Goal: Task Accomplishment & Management: Use online tool/utility

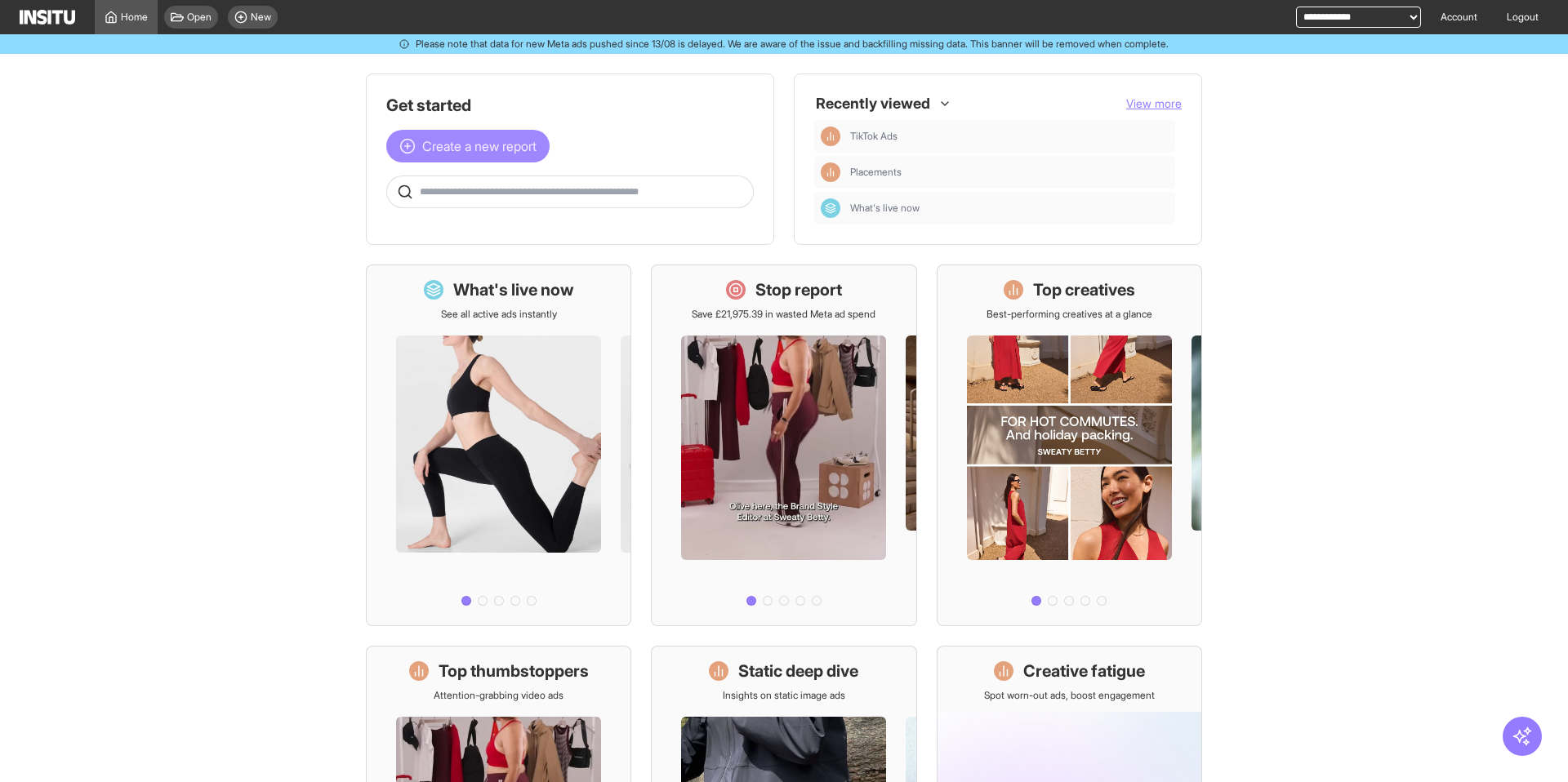
click at [416, 133] on button "Create a new report" at bounding box center [467, 146] width 163 height 32
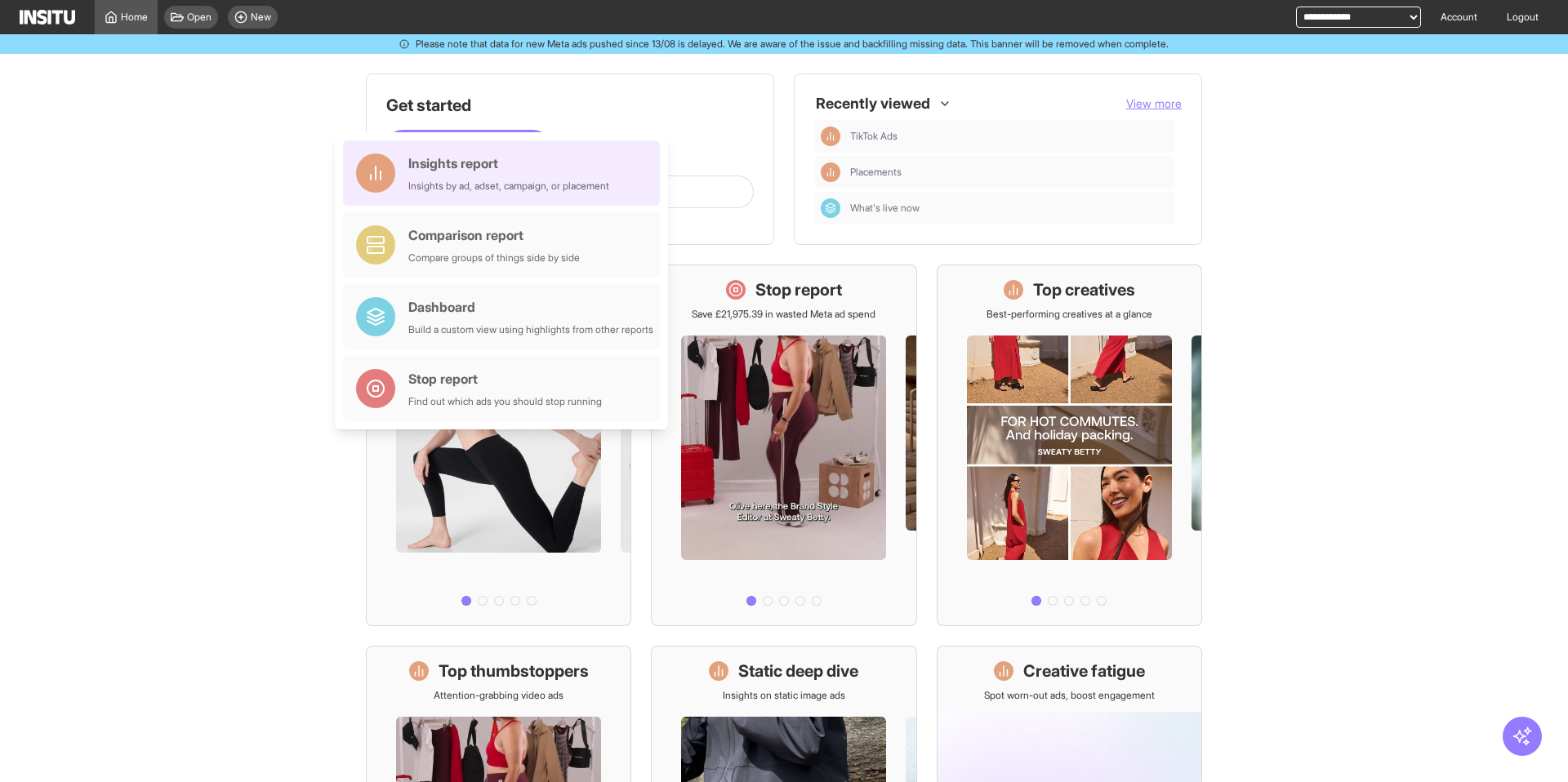
click at [441, 168] on div "Insights report" at bounding box center [509, 163] width 201 height 20
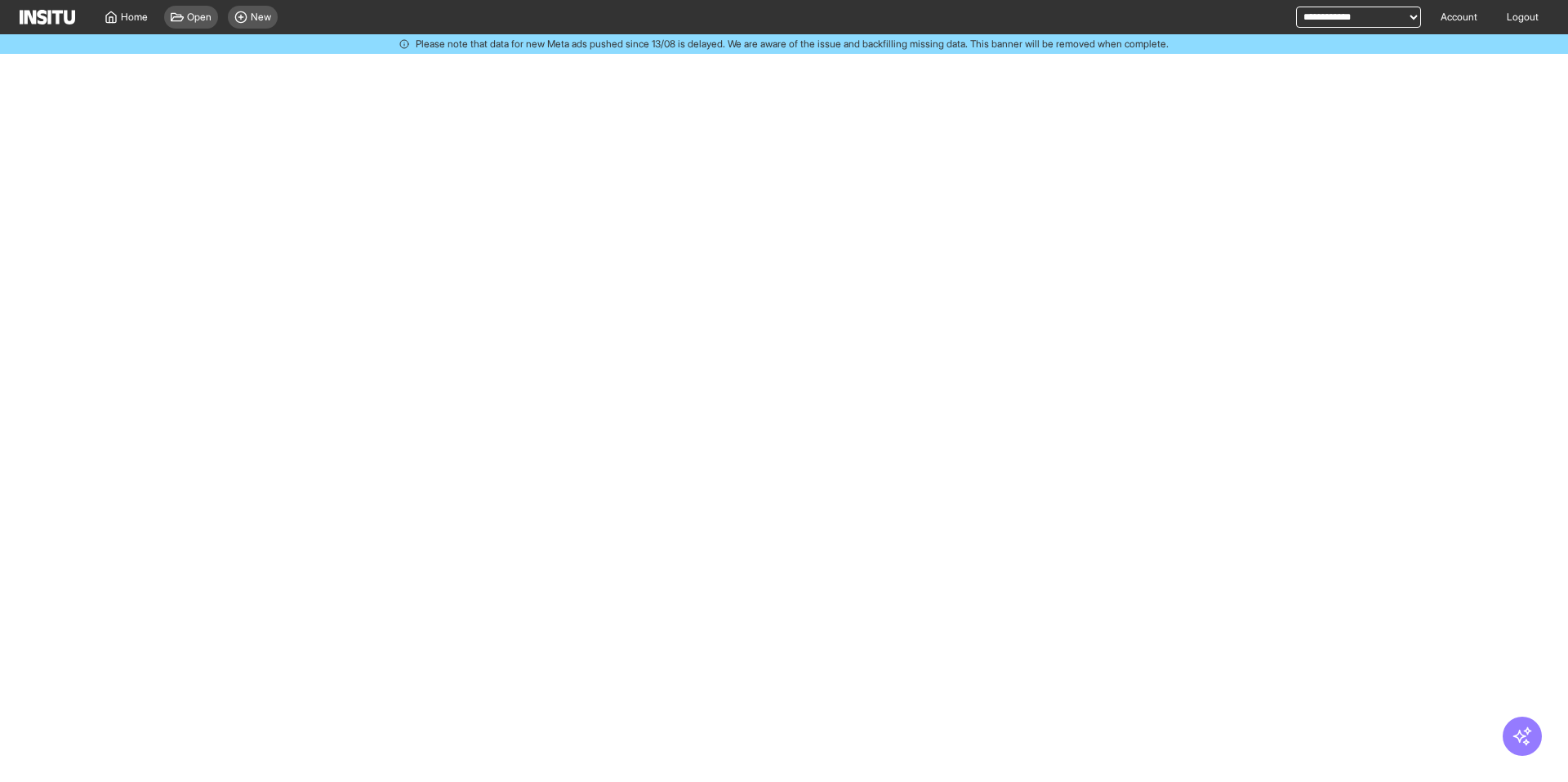
select select "**"
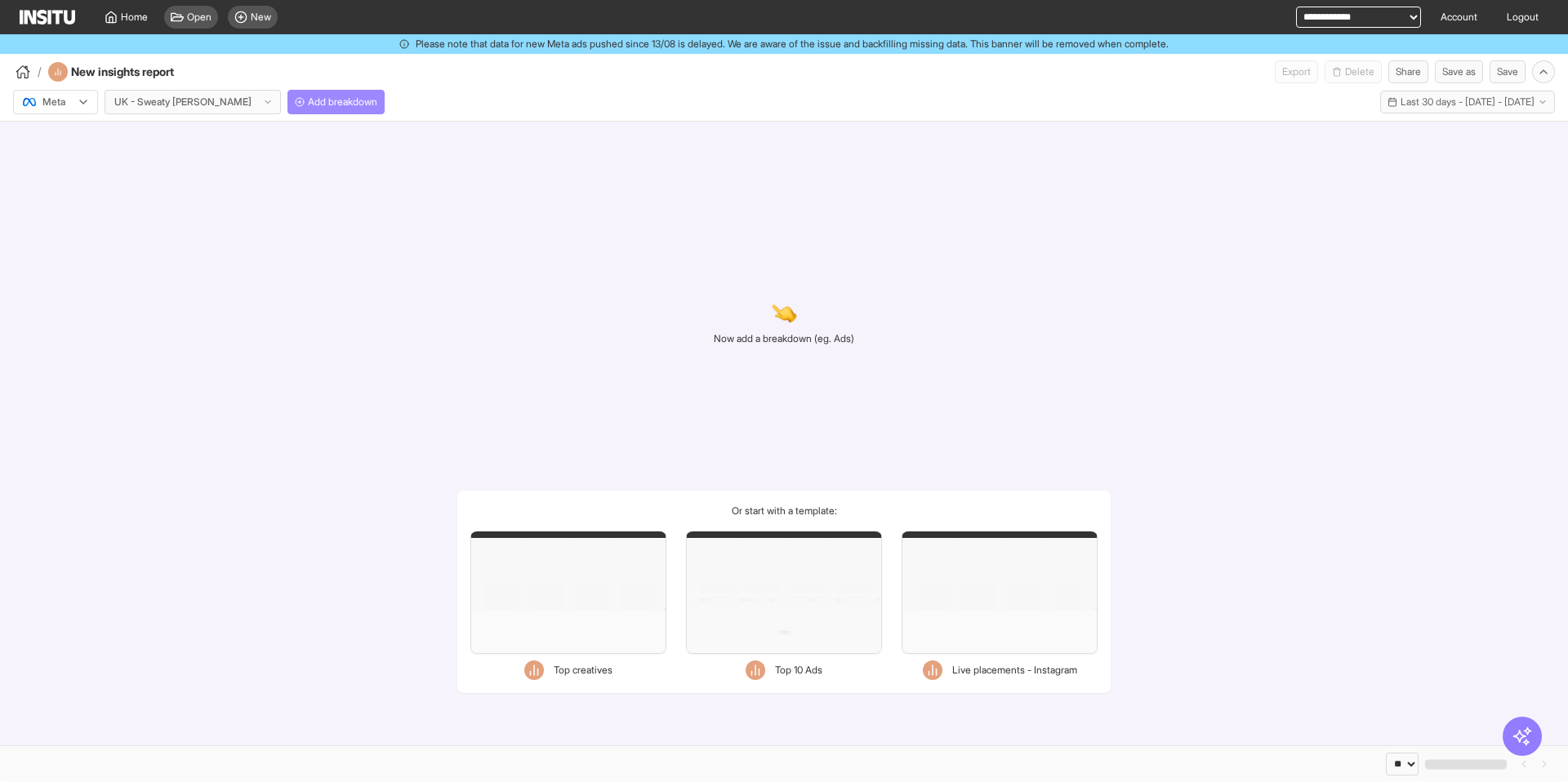
click at [308, 102] on span "Add breakdown" at bounding box center [342, 102] width 69 height 13
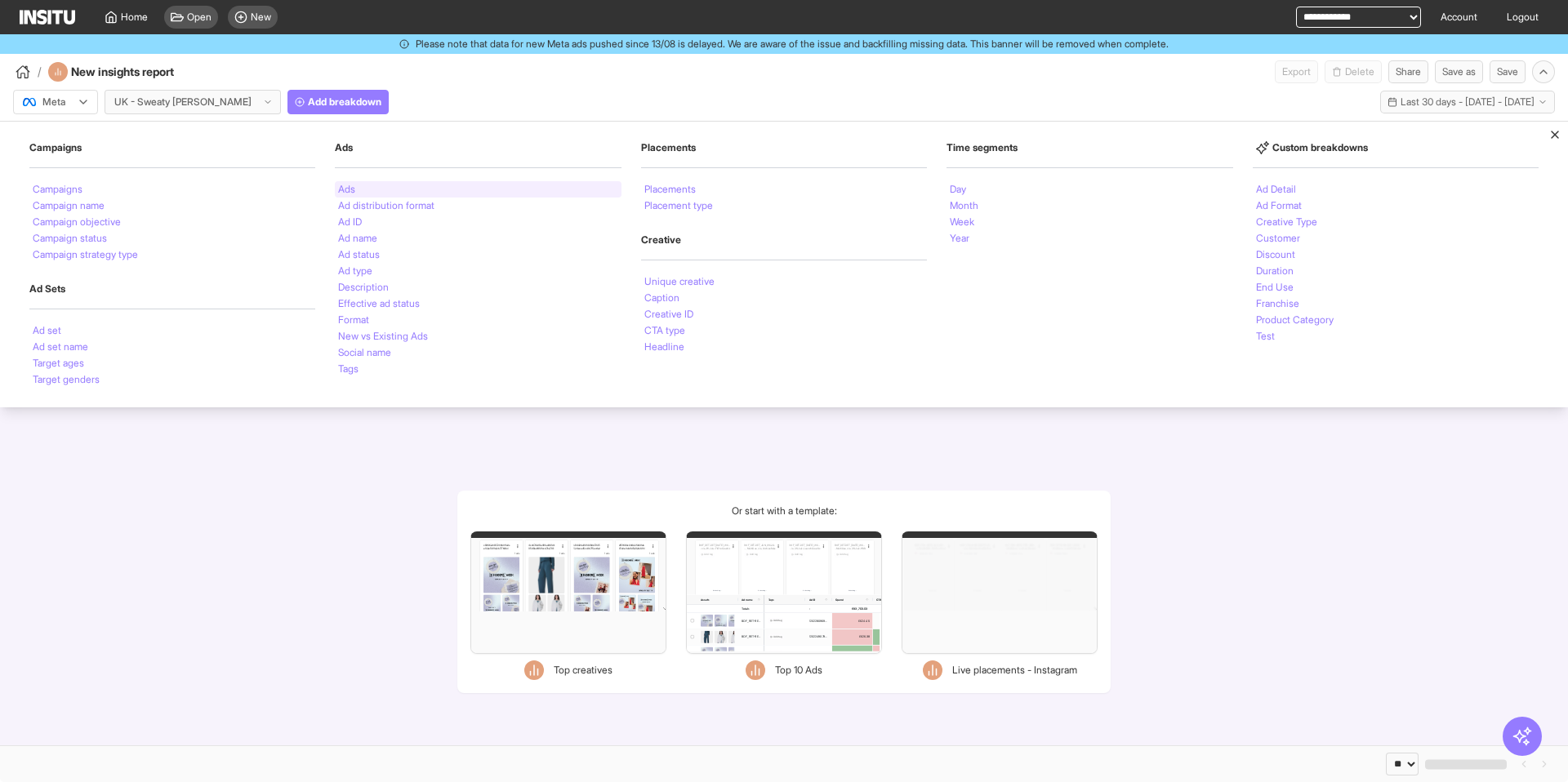
click at [376, 190] on div "Ads" at bounding box center [477, 189] width 285 height 16
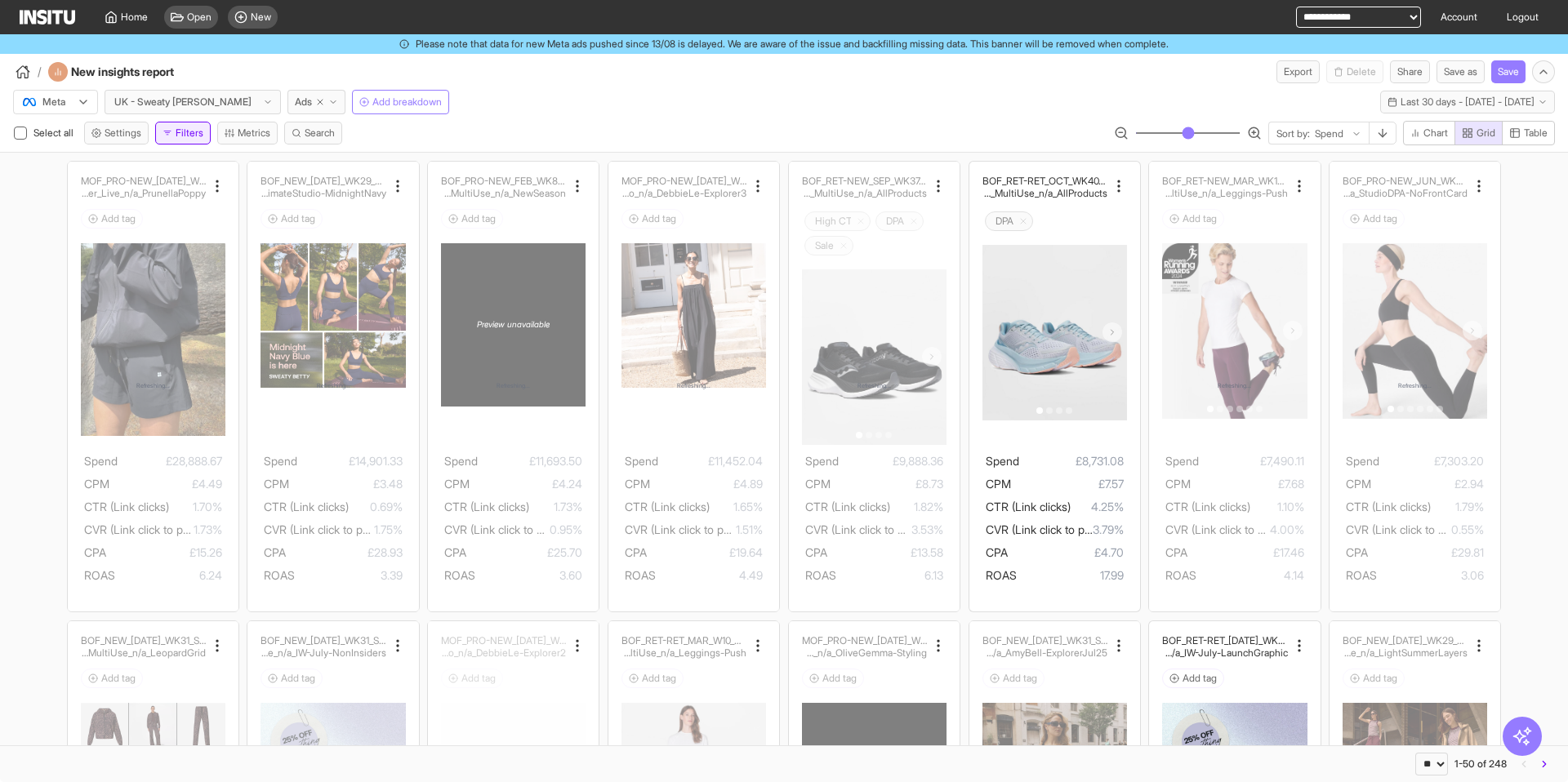
click at [201, 134] on button "Filters" at bounding box center [183, 133] width 56 height 23
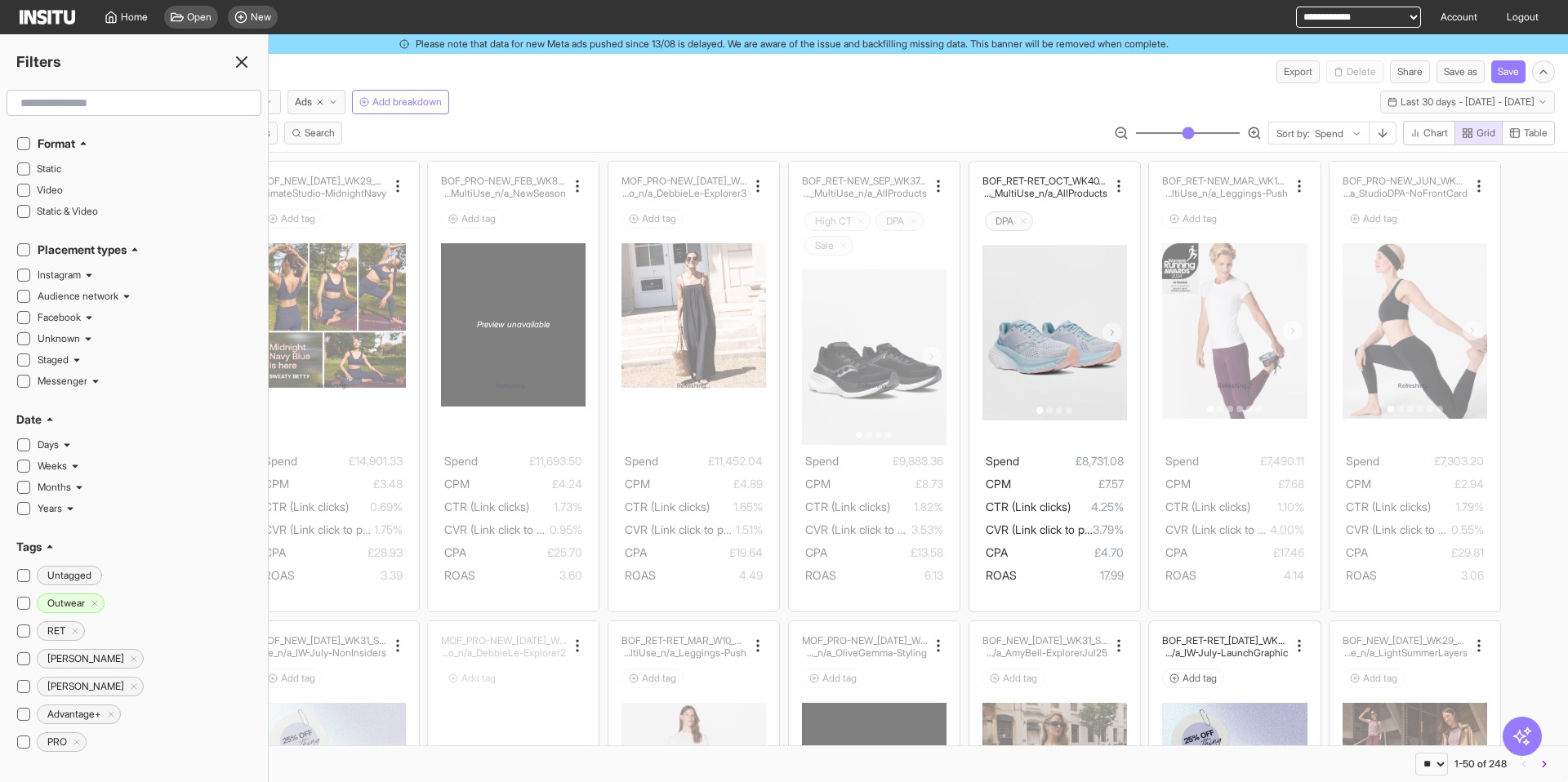
click at [108, 100] on input "text" at bounding box center [134, 102] width 240 height 29
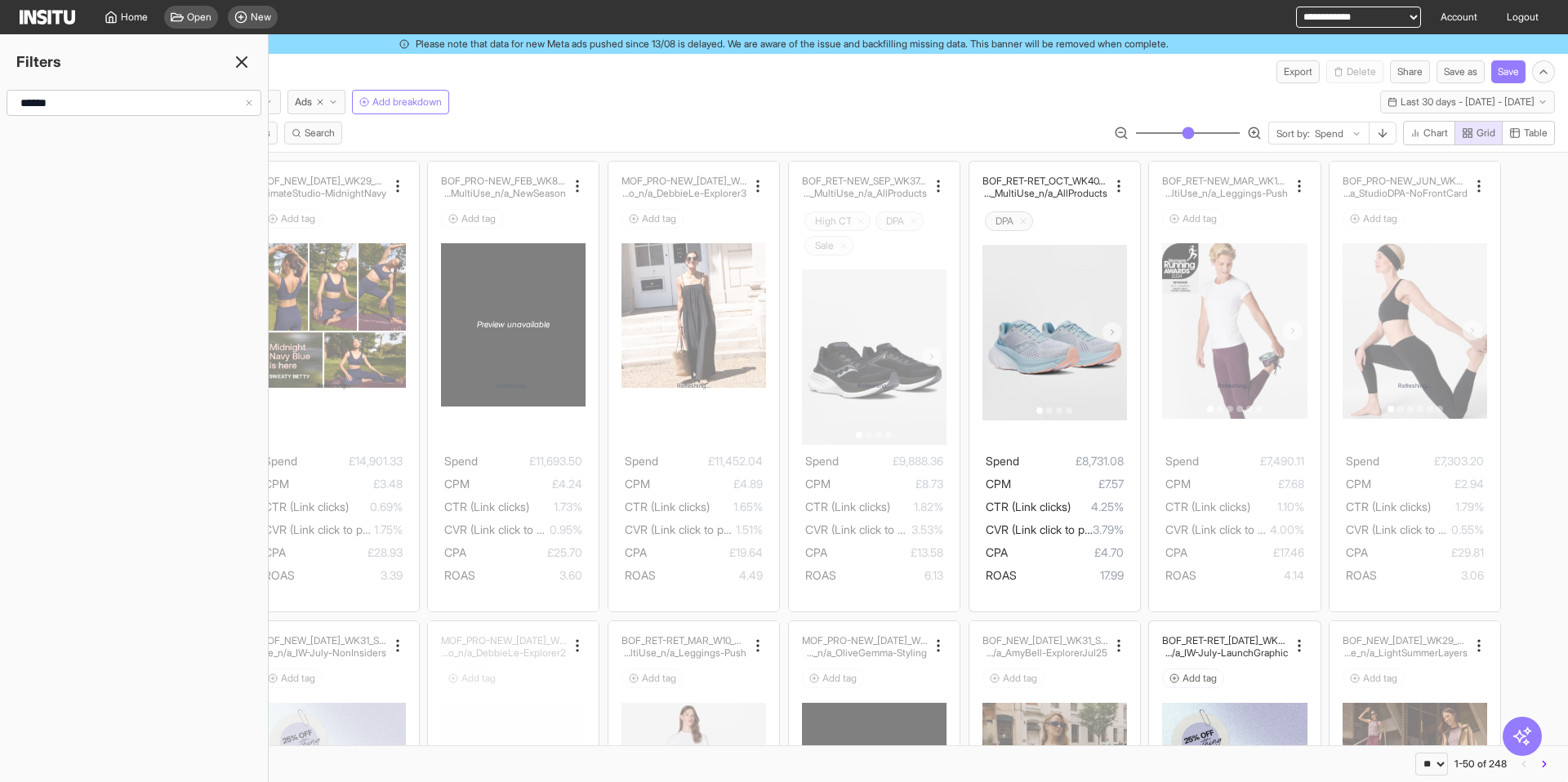
type input "*******"
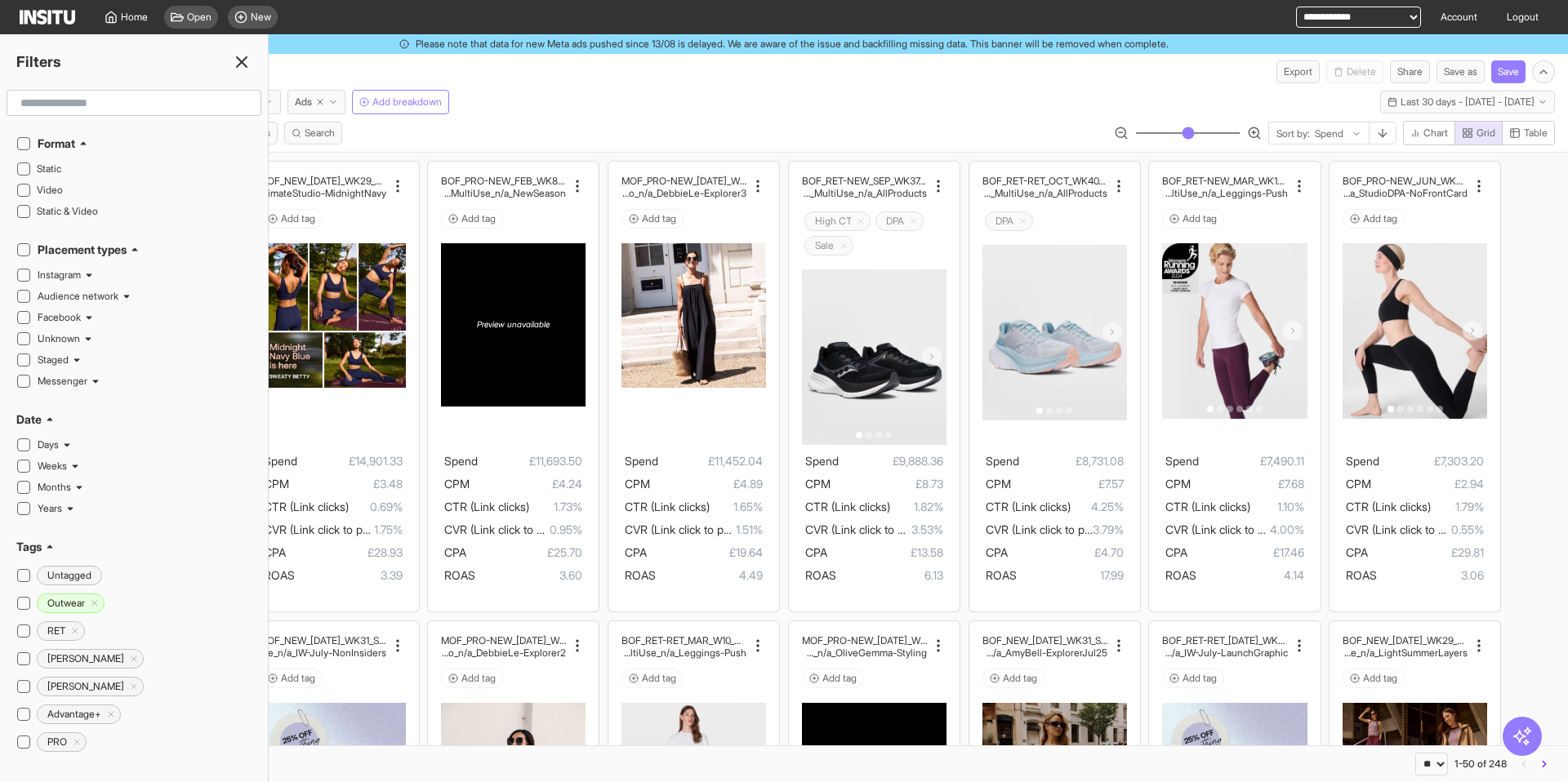
click at [242, 62] on line at bounding box center [242, 62] width 9 height 9
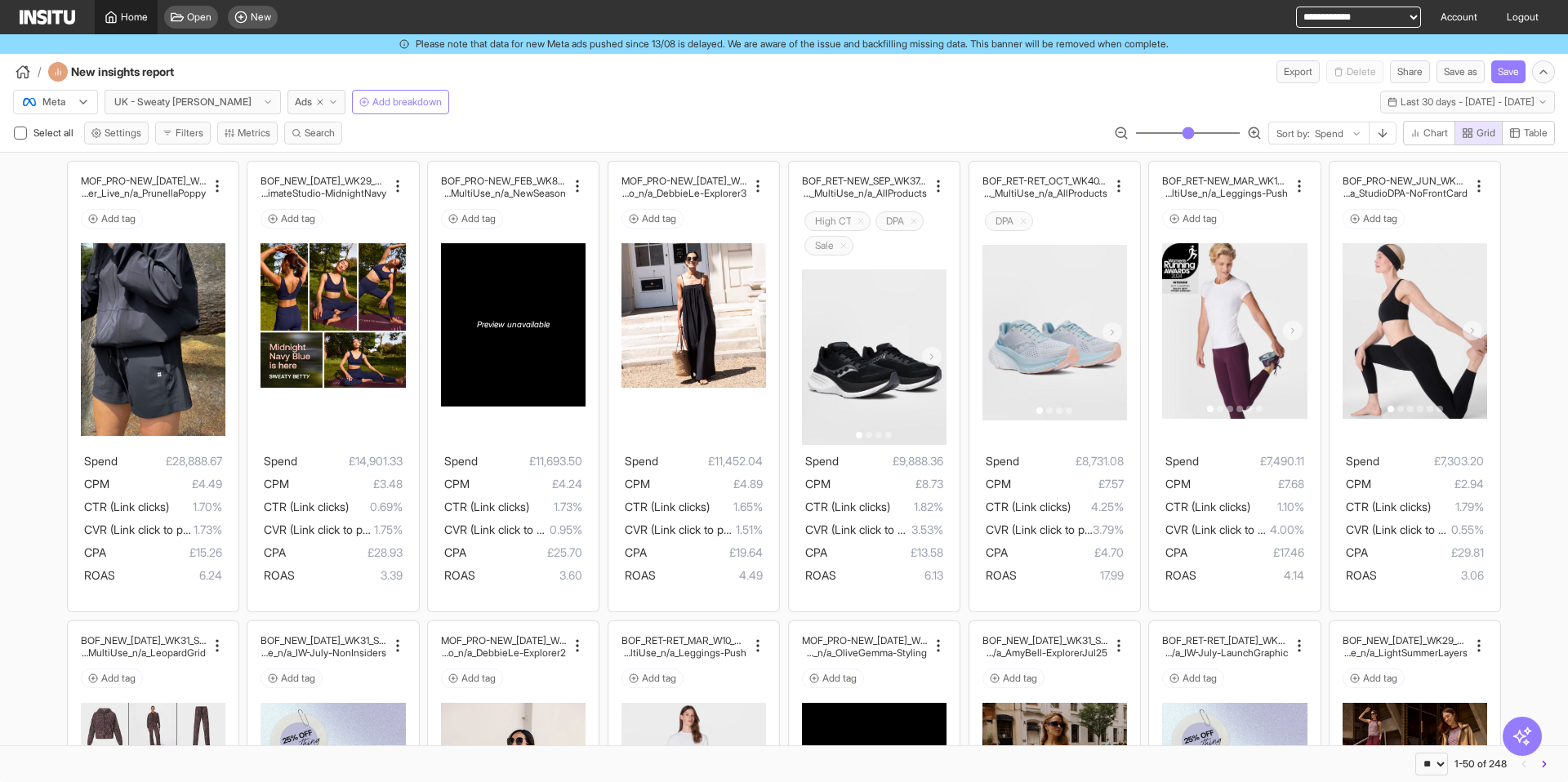
click at [131, 26] on link "Home" at bounding box center [126, 17] width 63 height 34
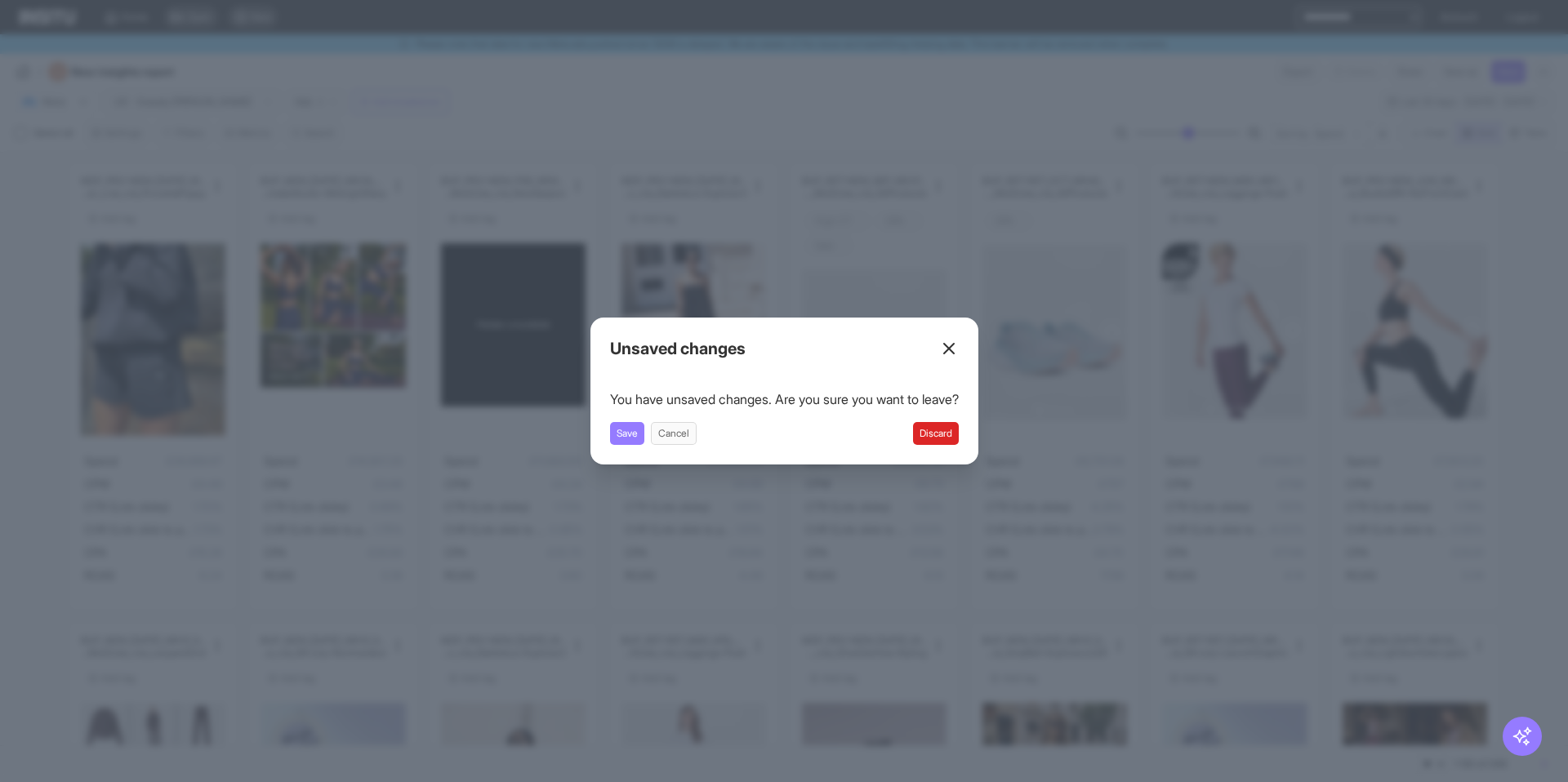
click at [957, 429] on button "Discard" at bounding box center [936, 433] width 46 height 23
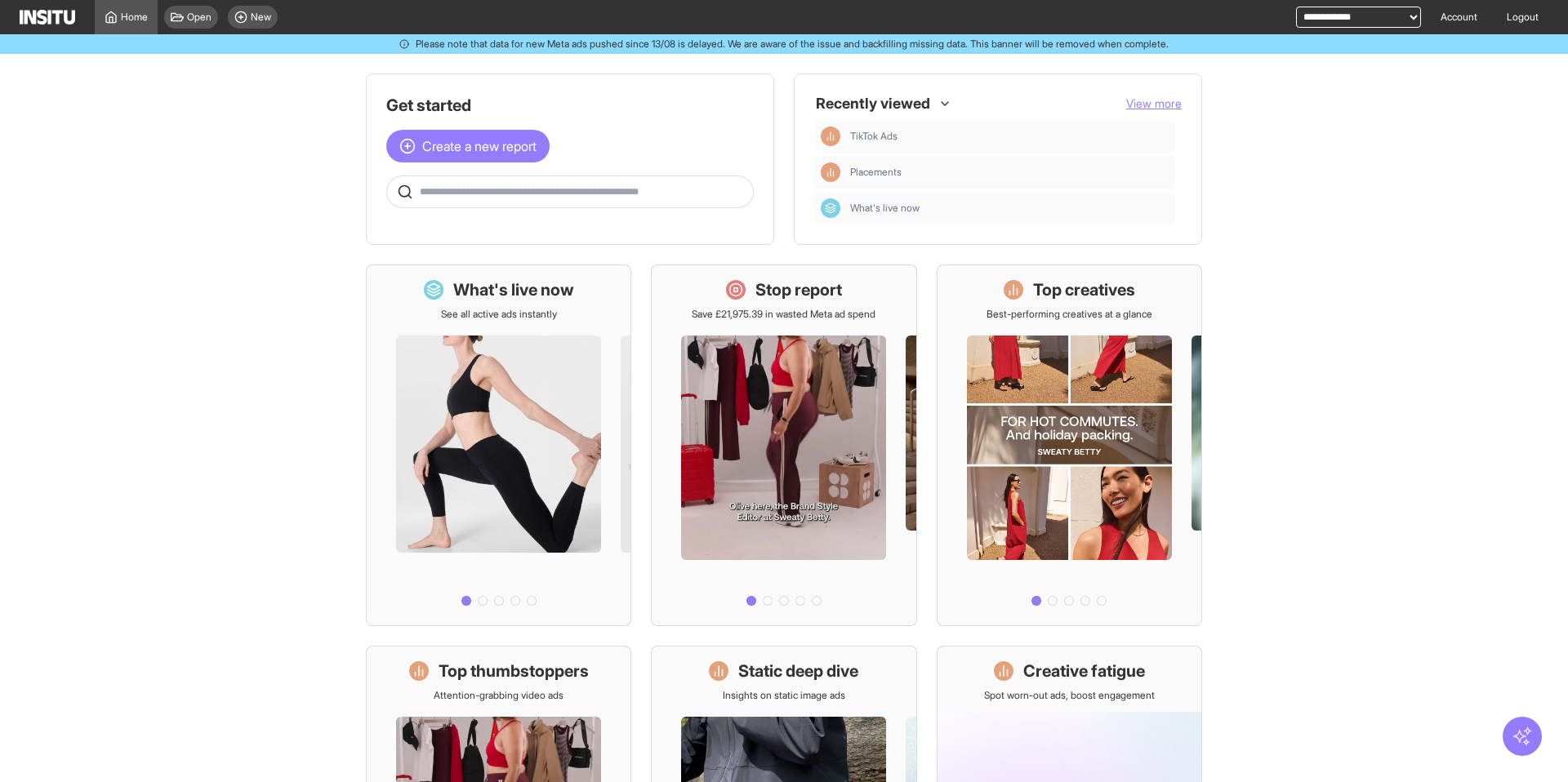
click at [1527, 742] on icon "button" at bounding box center [1522, 736] width 17 height 17
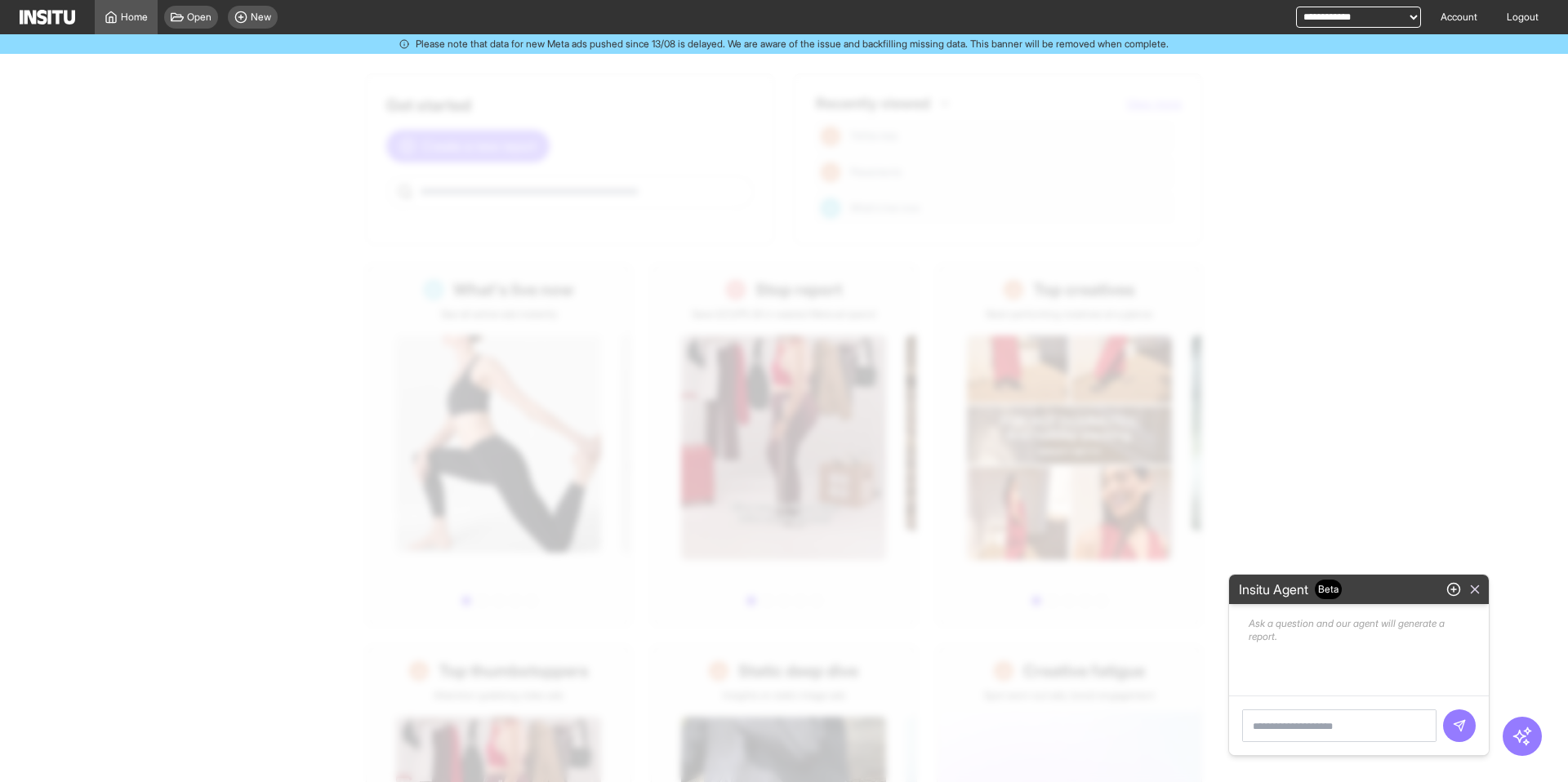
click at [1480, 586] on icon "button" at bounding box center [1475, 590] width 15 height 15
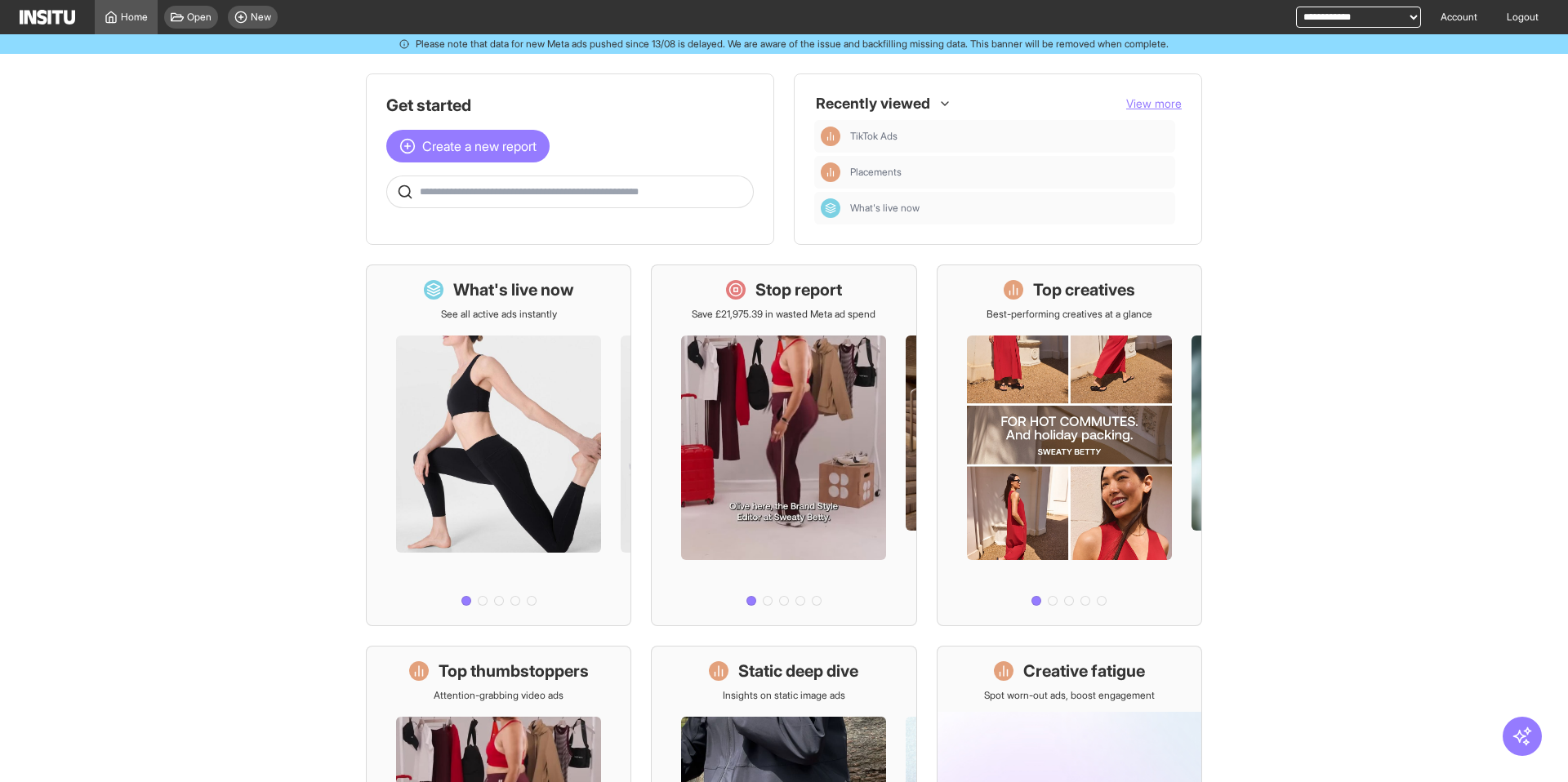
click at [622, 194] on input "text" at bounding box center [583, 192] width 327 height 13
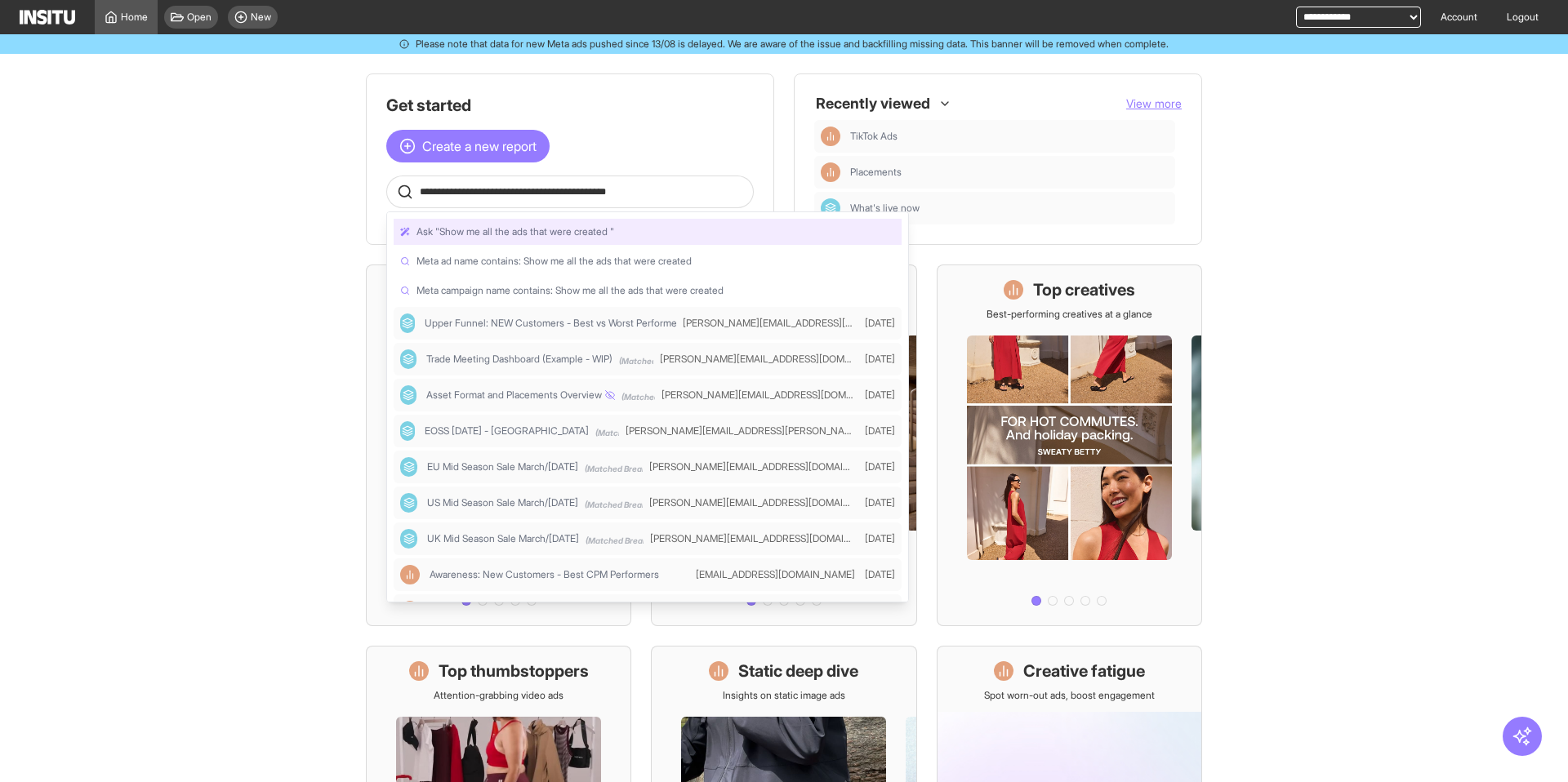
type input "**********"
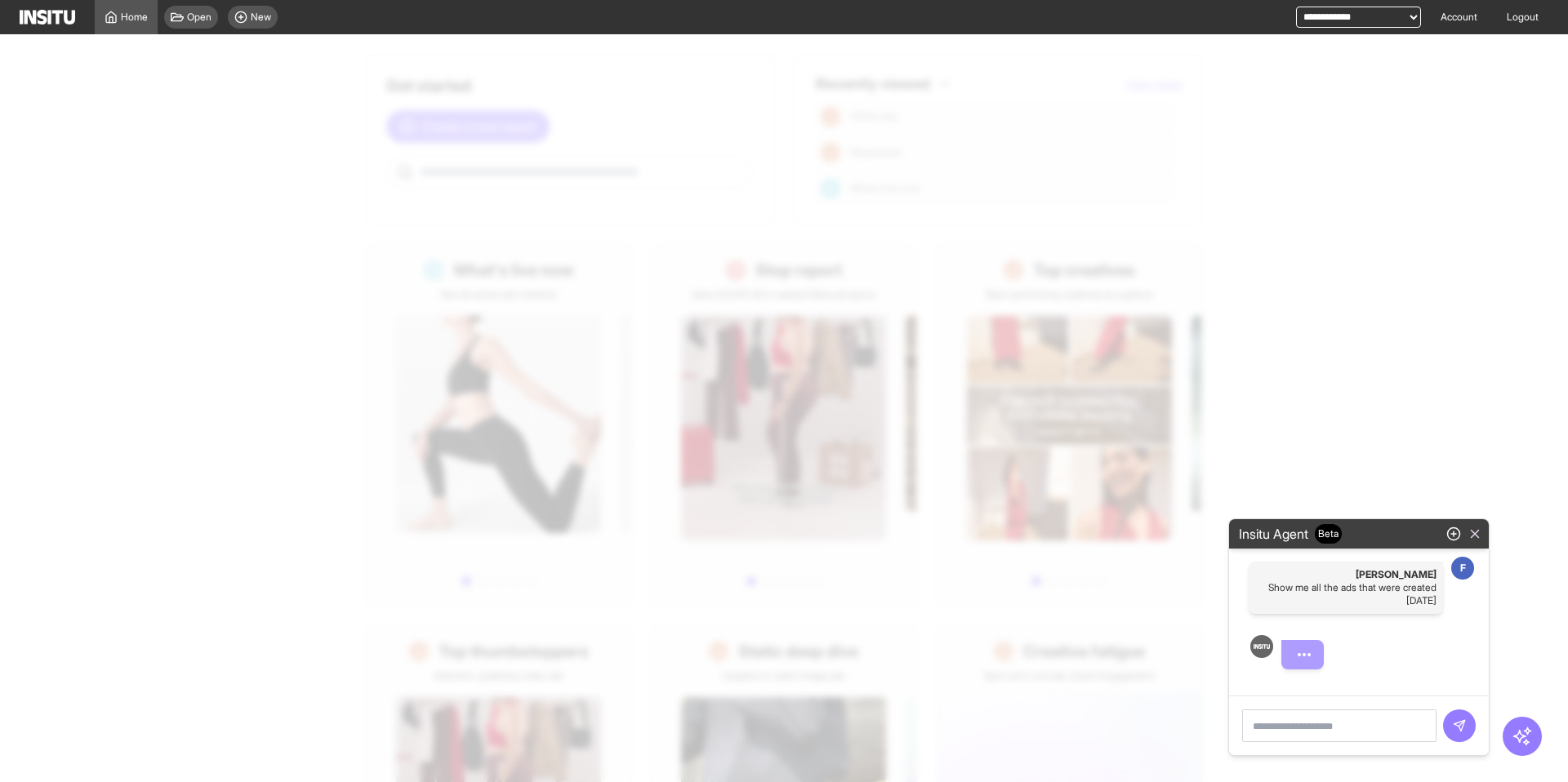
click at [1474, 533] on icon "button" at bounding box center [1475, 535] width 15 height 15
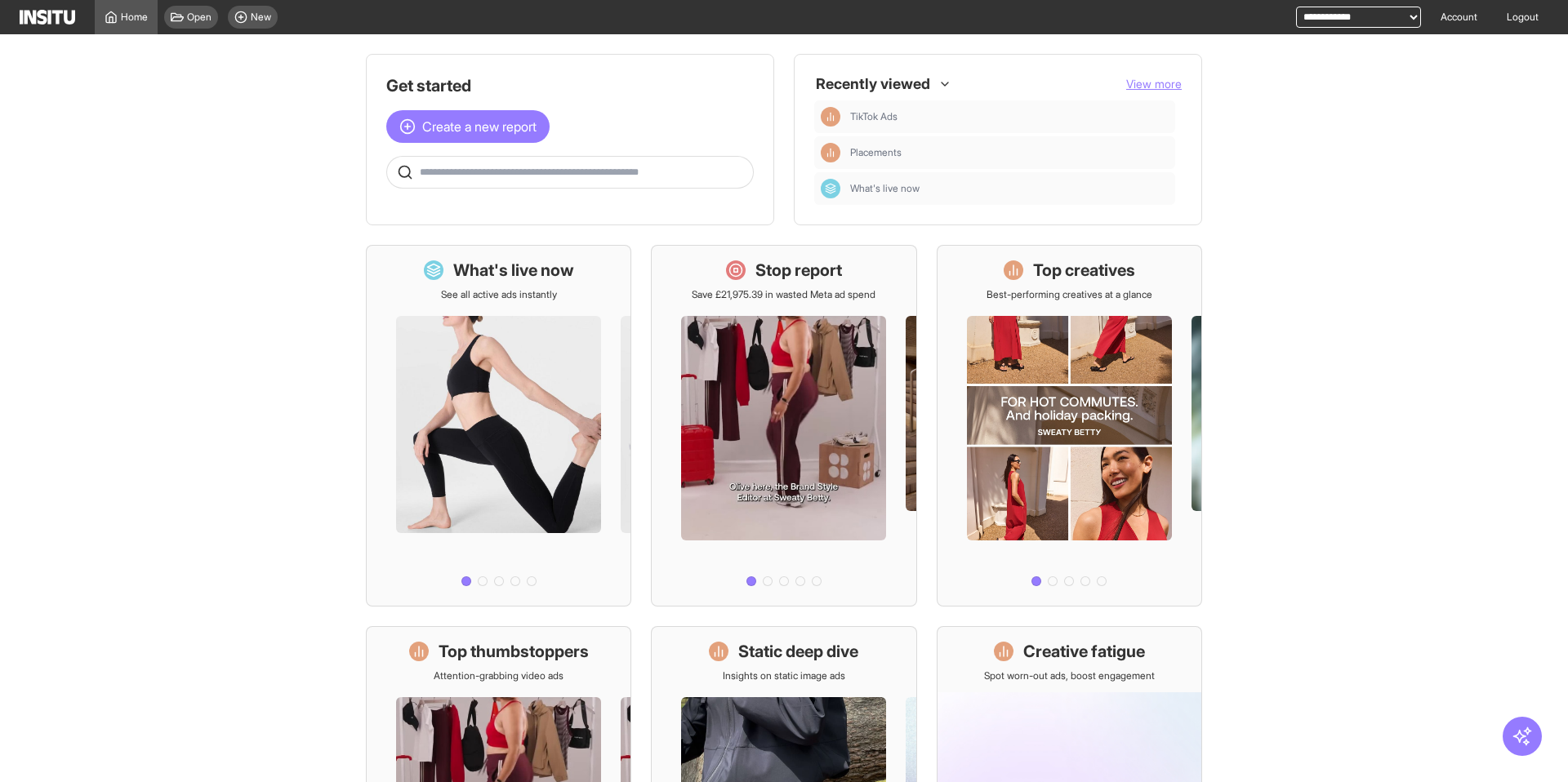
click at [1439, 433] on main "Get started Create a new report Ask questions like: Which campaigns had the hig…" at bounding box center [784, 408] width 1568 height 748
click at [41, 236] on main "Get started Create a new report Ask questions like: Which campaigns had the hig…" at bounding box center [784, 408] width 1568 height 748
click at [1518, 745] on icon "button" at bounding box center [1522, 737] width 21 height 21
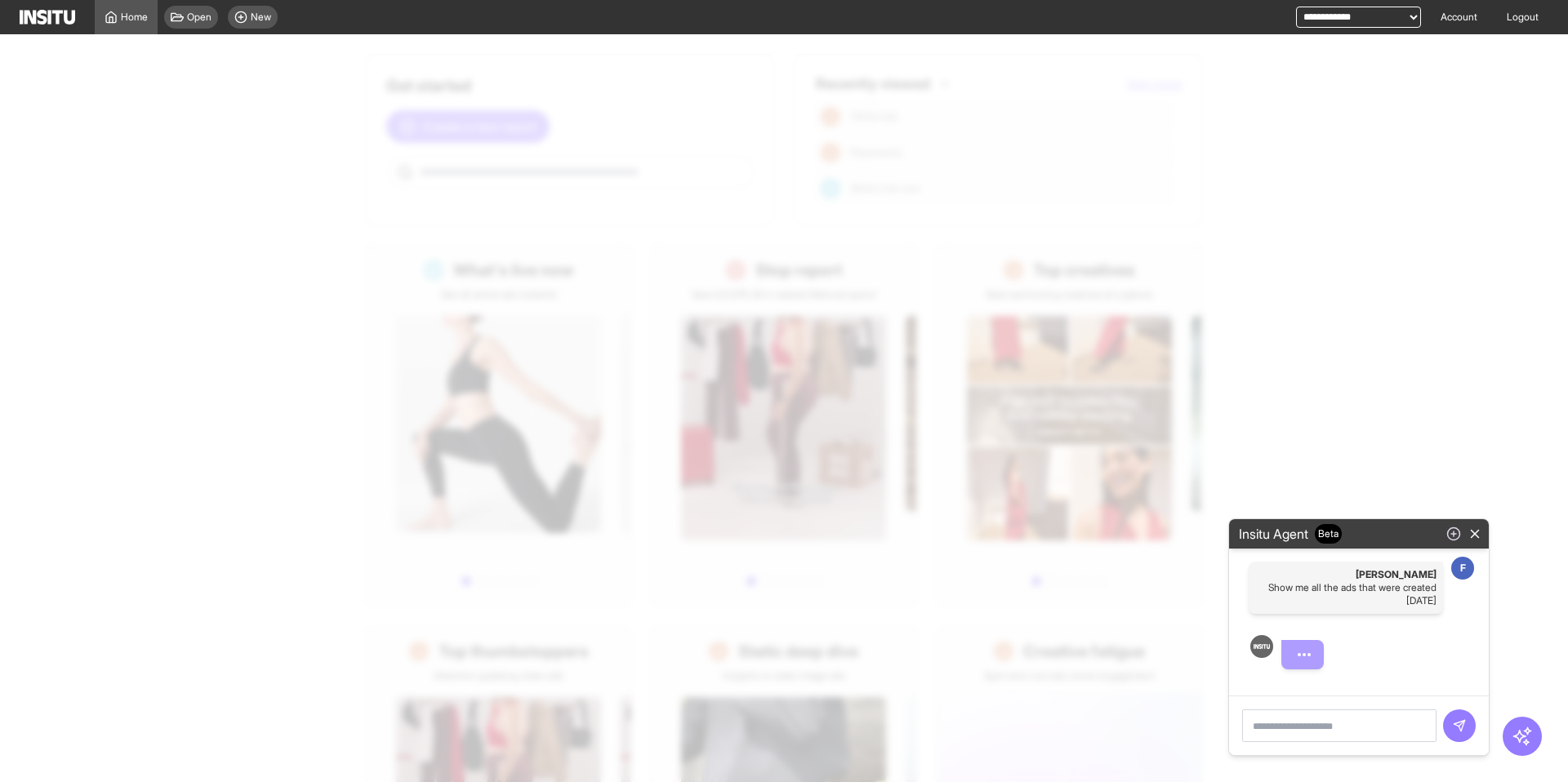
click at [1453, 536] on line "button" at bounding box center [1453, 534] width 0 height 5
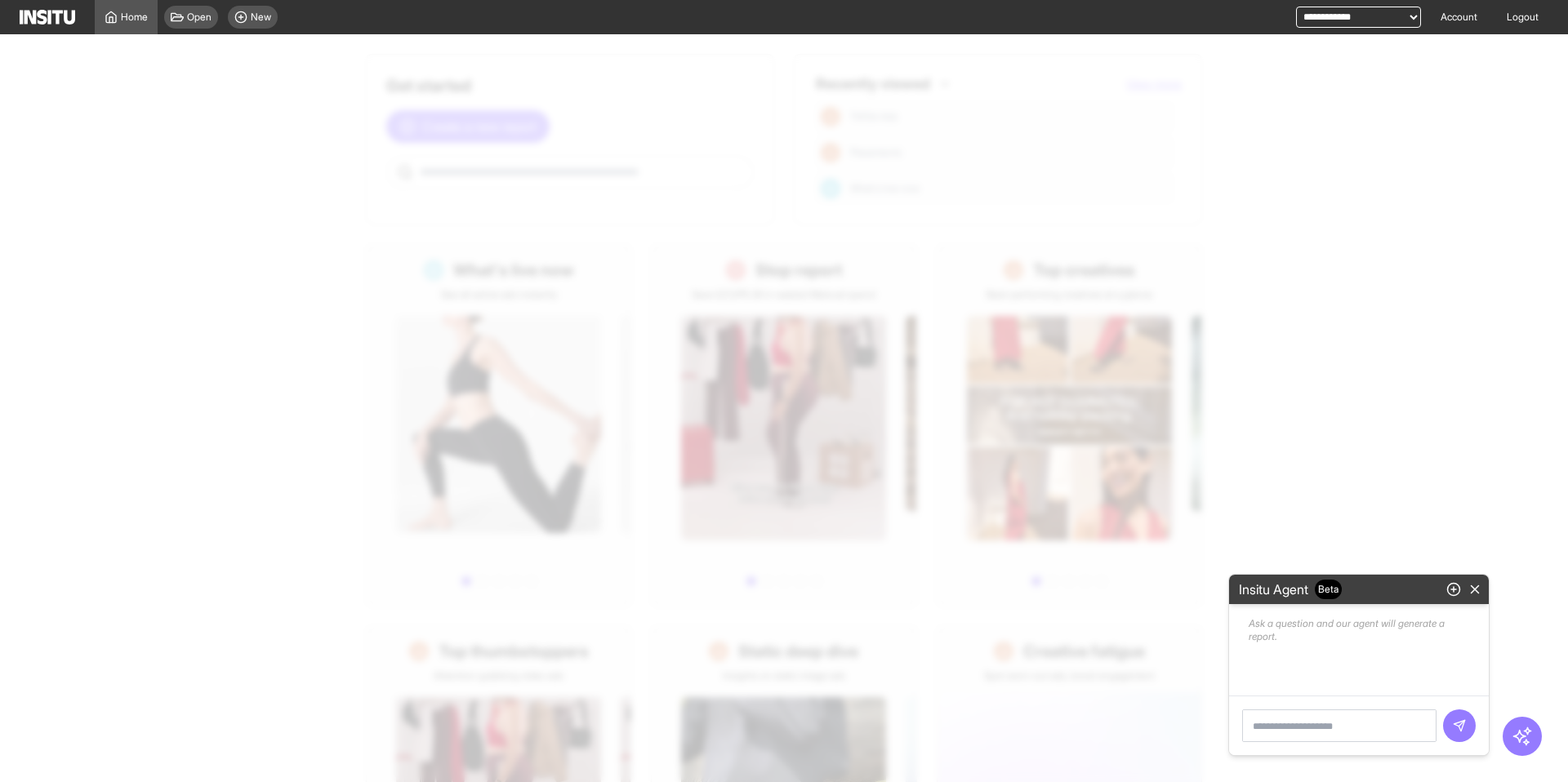
click at [1328, 726] on textarea at bounding box center [1339, 726] width 194 height 32
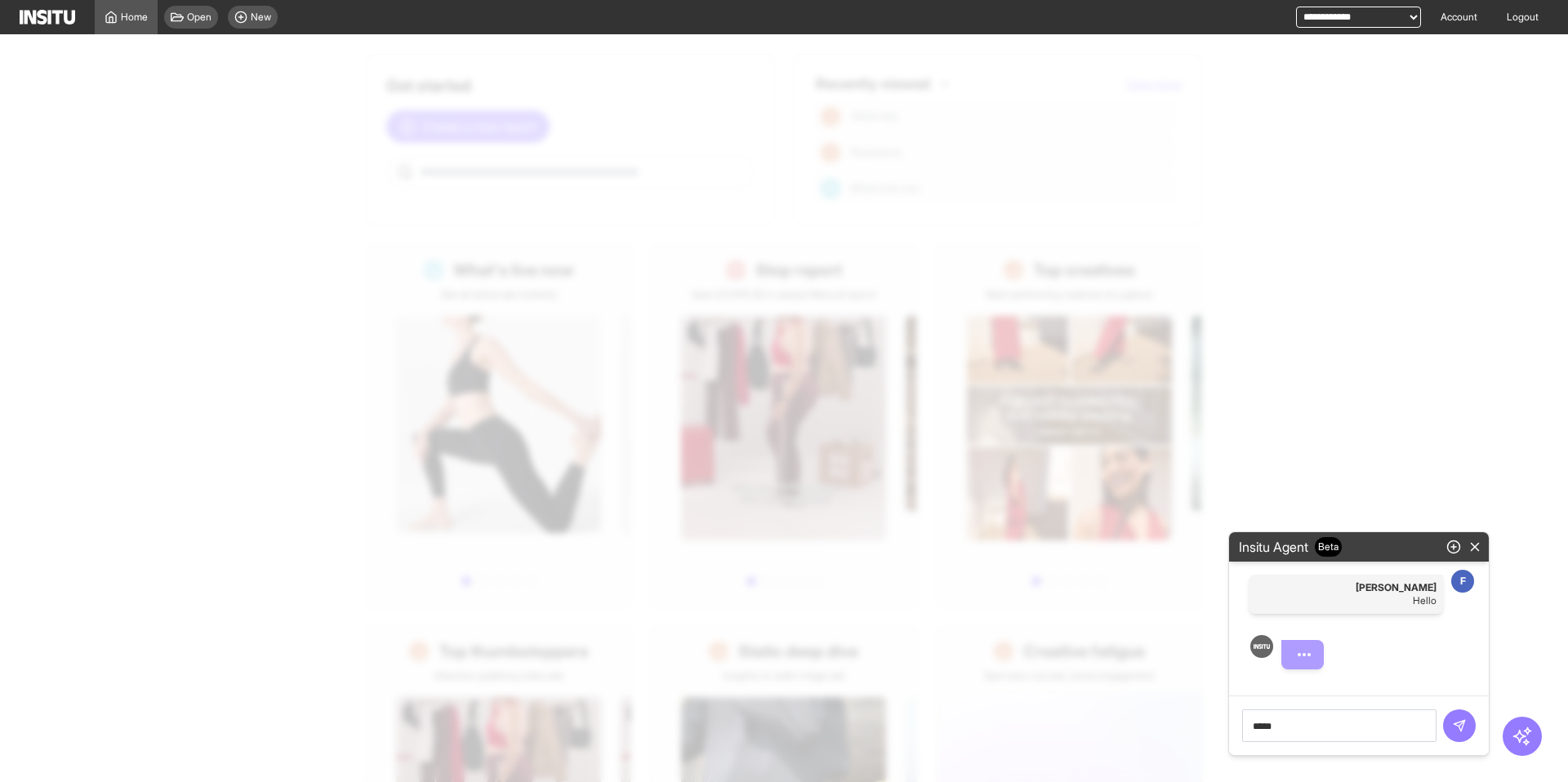
type textarea "*****"
